Goal: Register for event/course

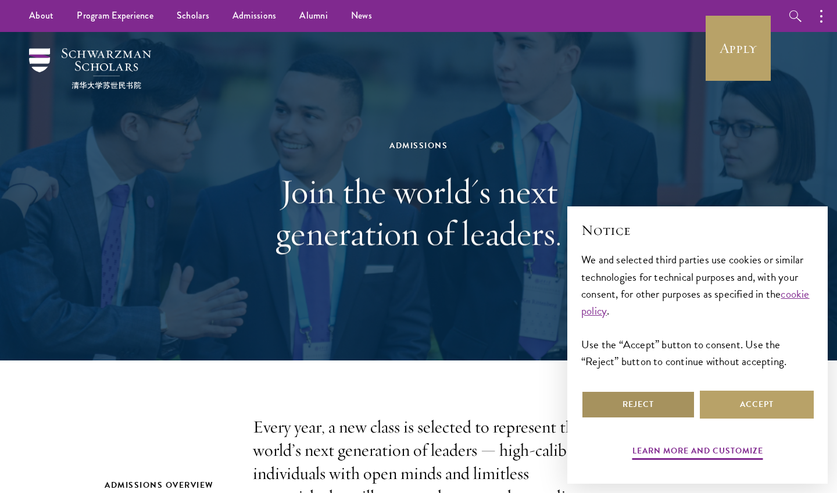
click at [679, 404] on button "Reject" at bounding box center [638, 404] width 114 height 28
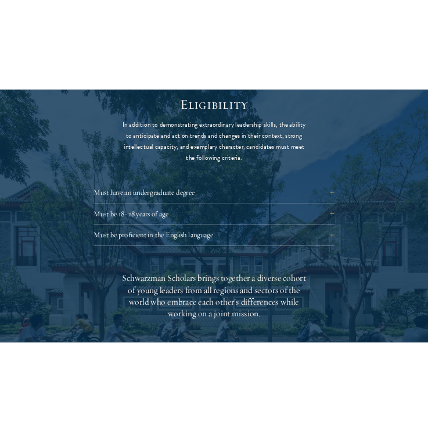
scroll to position [1544, 0]
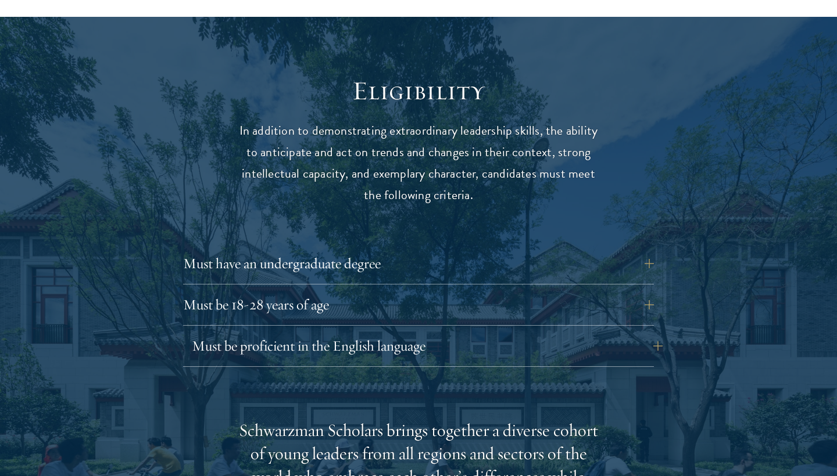
scroll to position [1479, 0]
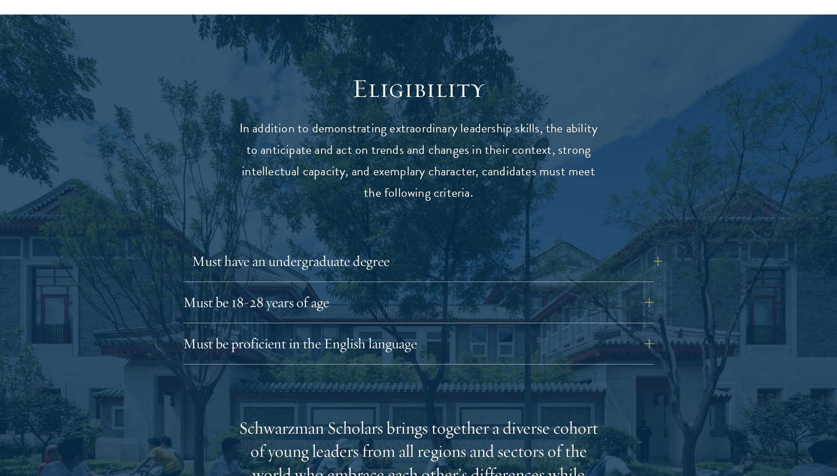
click at [325, 248] on button "Must have an undergraduate degree" at bounding box center [427, 262] width 471 height 28
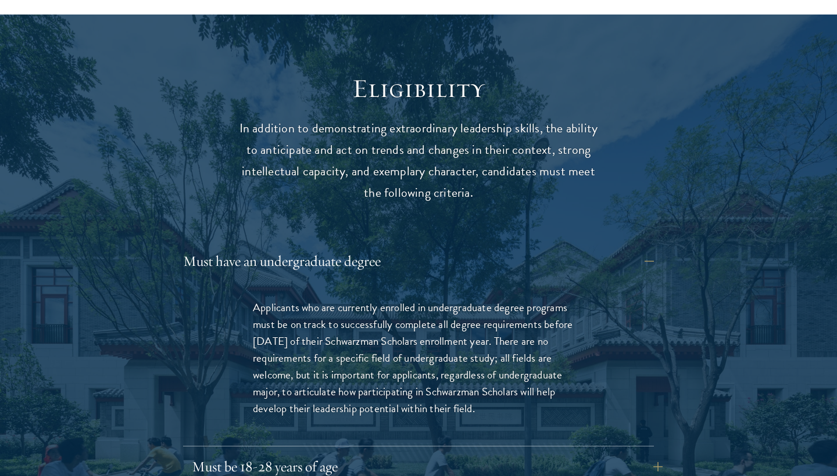
click at [371, 453] on button "Must be 18-28 years of age" at bounding box center [427, 467] width 471 height 28
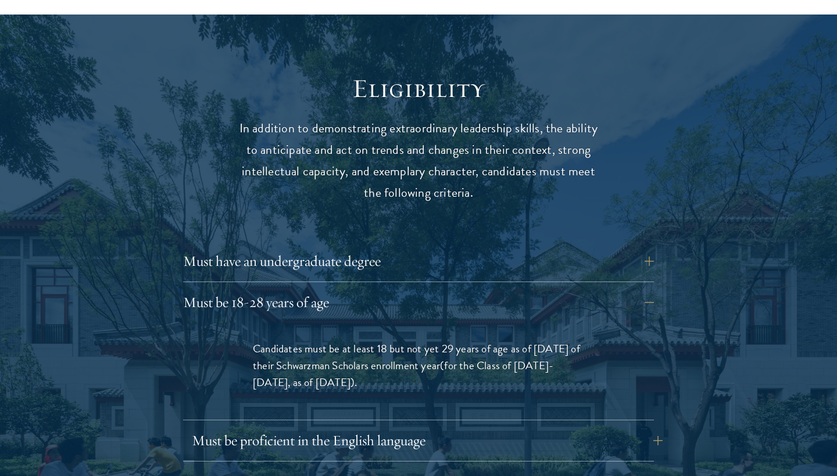
click at [390, 427] on button "Must be proficient in the English language" at bounding box center [427, 441] width 471 height 28
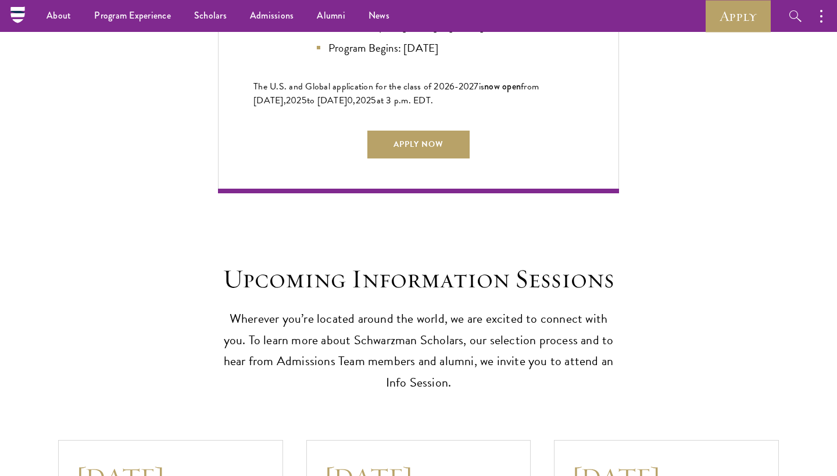
scroll to position [3128, 0]
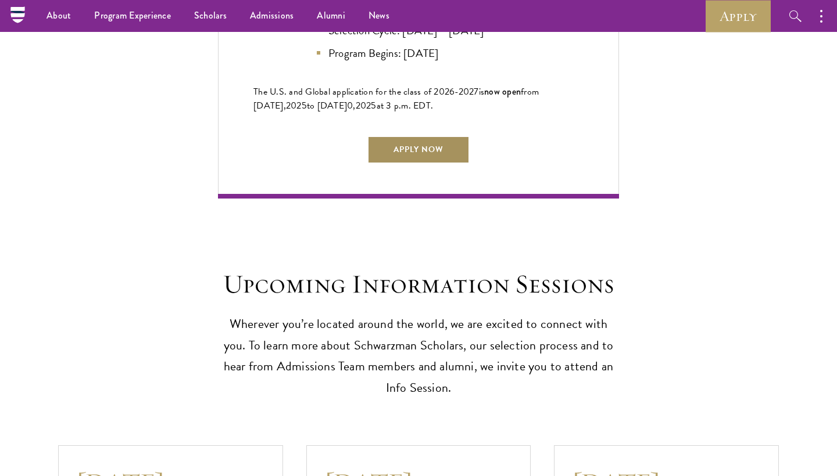
click at [414, 137] on link "Apply Now" at bounding box center [418, 150] width 102 height 28
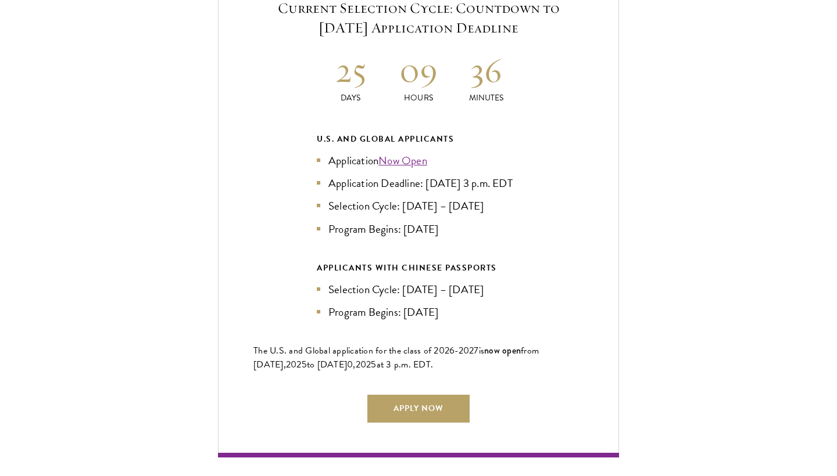
scroll to position [2563, 0]
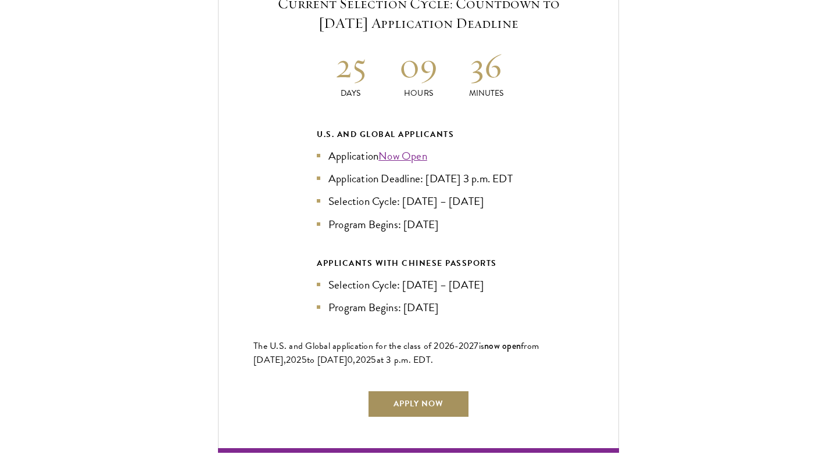
click at [432, 390] on link "Apply Now" at bounding box center [418, 404] width 102 height 28
